Goal: Task Accomplishment & Management: Use online tool/utility

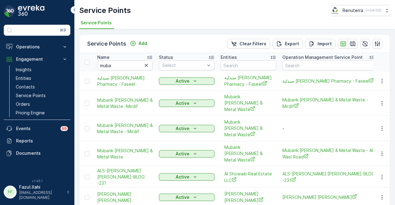
drag, startPoint x: 146, startPoint y: 64, endPoint x: 128, endPoint y: 64, distance: 17.9
click at [146, 64] on icon "button" at bounding box center [146, 65] width 6 height 6
click at [126, 64] on input "text" at bounding box center [125, 65] width 56 height 10
paste input "MASHAD AL RAYIQ RESTAURANT L.L.C"
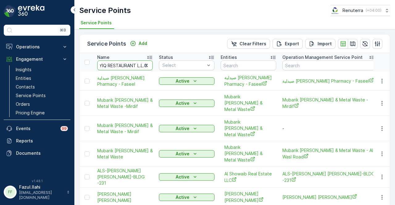
type input "MASHAD AL RAYIQ RESTAURANT L.L.C"
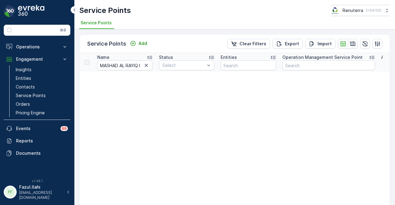
click at [147, 68] on icon "button" at bounding box center [146, 65] width 6 height 6
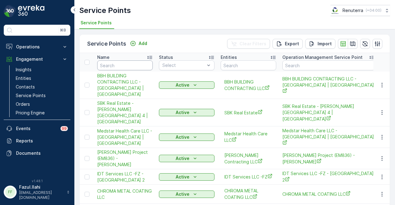
click at [136, 64] on input "text" at bounding box center [125, 65] width 56 height 10
paste input "MASHAD"
type input "MASHAD"
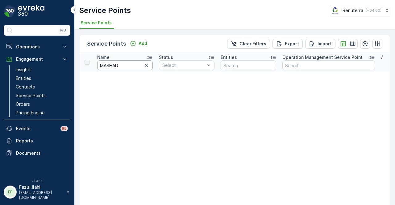
click at [130, 68] on input "MASHAD" at bounding box center [125, 65] width 56 height 10
type input "MASHAD"
click at [47, 91] on link "Service Points" at bounding box center [41, 95] width 57 height 9
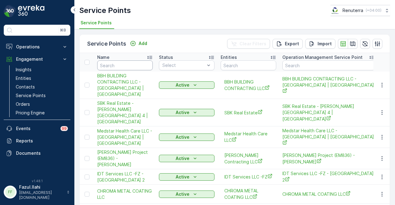
click at [126, 66] on input "text" at bounding box center [125, 65] width 56 height 10
type input "mas"
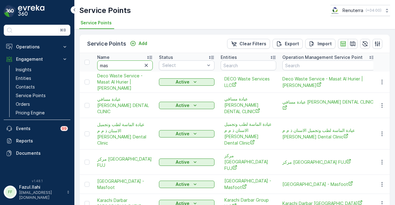
click at [126, 66] on input "mas" at bounding box center [125, 65] width 56 height 10
type input "mashad"
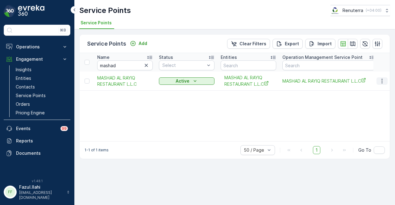
click at [381, 78] on icon "button" at bounding box center [382, 81] width 6 height 6
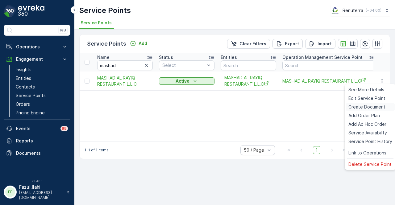
click at [377, 105] on span "Create Document" at bounding box center [366, 107] width 37 height 6
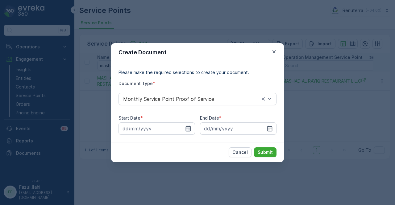
click at [190, 126] on icon "button" at bounding box center [188, 129] width 5 height 6
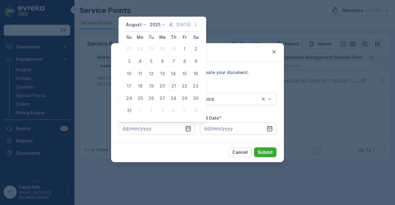
click at [171, 24] on icon "button" at bounding box center [171, 25] width 6 height 6
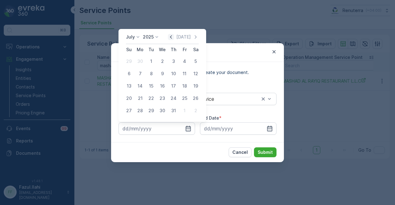
click at [174, 37] on icon "button" at bounding box center [171, 37] width 6 height 6
click at [175, 60] on div "1" at bounding box center [173, 61] width 10 height 10
type input "01.05.2025"
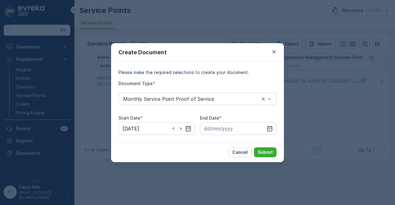
drag, startPoint x: 271, startPoint y: 126, endPoint x: 246, endPoint y: 64, distance: 67.1
click at [271, 124] on div at bounding box center [238, 128] width 77 height 12
click at [265, 126] on input at bounding box center [238, 128] width 77 height 12
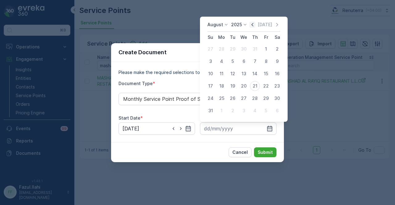
click at [255, 26] on icon "button" at bounding box center [252, 25] width 6 height 6
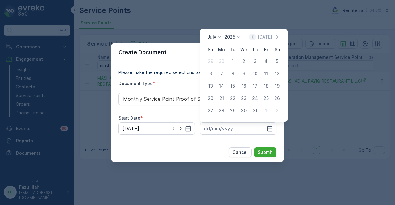
click at [255, 37] on icon "button" at bounding box center [252, 37] width 6 height 6
drag, startPoint x: 276, startPoint y: 114, endPoint x: 259, endPoint y: 137, distance: 29.2
click at [276, 114] on div "31" at bounding box center [277, 111] width 10 height 10
type input "31.05.2025"
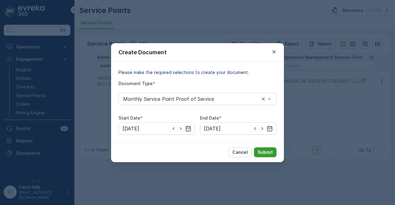
click at [255, 154] on button "Submit" at bounding box center [265, 152] width 23 height 10
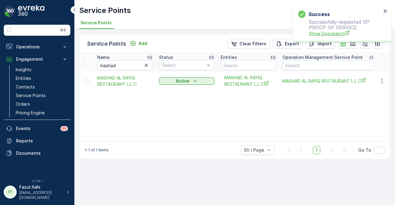
click at [317, 31] on span "Show Documents" at bounding box center [345, 33] width 72 height 6
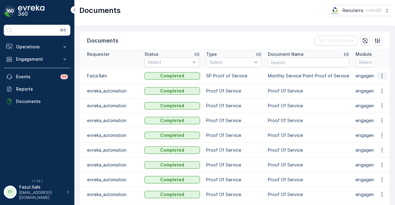
click at [382, 76] on icon "button" at bounding box center [382, 76] width 6 height 6
click at [381, 85] on span "See Details" at bounding box center [380, 84] width 24 height 6
